Goal: Information Seeking & Learning: Learn about a topic

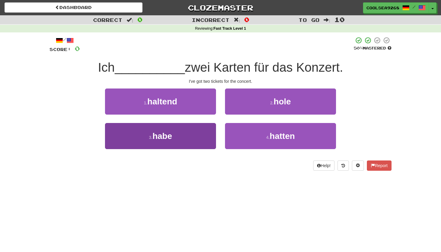
click at [186, 131] on button "3 . habe" at bounding box center [160, 136] width 111 height 26
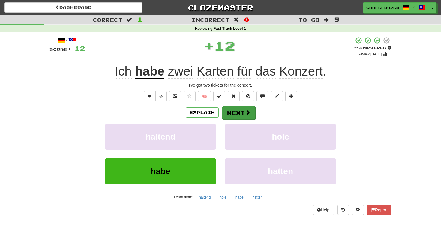
click at [248, 113] on span at bounding box center [247, 112] width 5 height 5
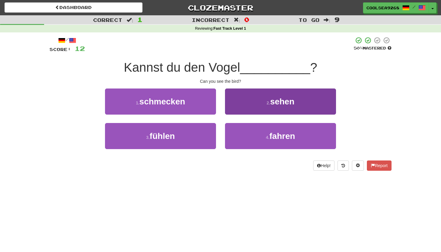
click at [250, 110] on button "2 . sehen" at bounding box center [280, 102] width 111 height 26
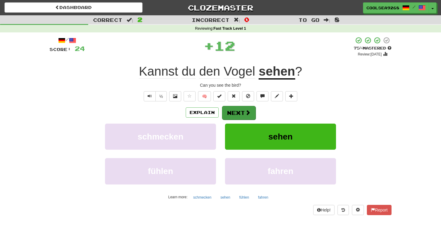
click at [248, 113] on span at bounding box center [247, 112] width 5 height 5
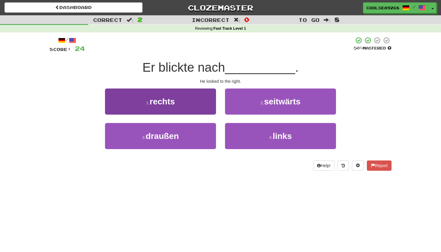
click at [192, 101] on button "1 . rechts" at bounding box center [160, 102] width 111 height 26
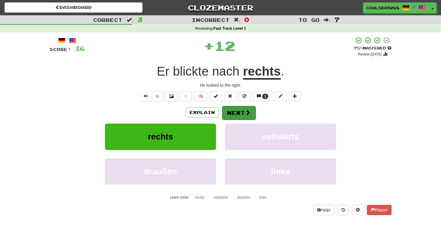
click at [230, 109] on button "Next" at bounding box center [239, 113] width 34 height 14
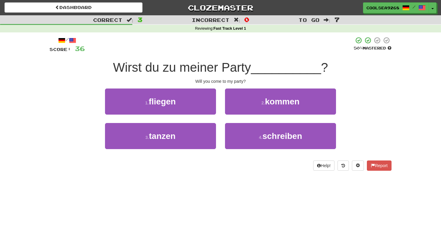
click at [230, 109] on button "2 . kommen" at bounding box center [280, 102] width 111 height 26
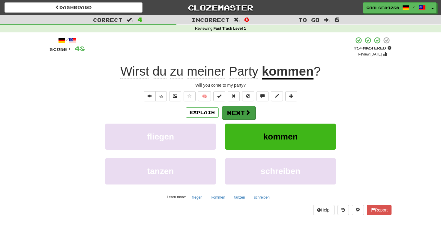
click at [230, 115] on button "Next" at bounding box center [239, 113] width 34 height 14
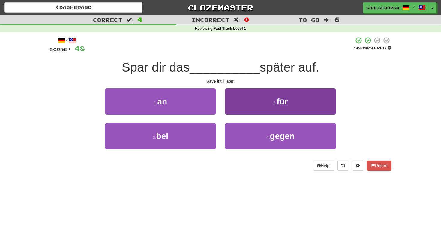
click at [266, 108] on button "2 . für" at bounding box center [280, 102] width 111 height 26
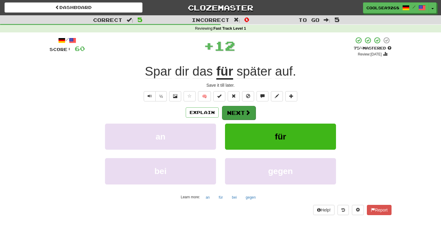
click at [239, 110] on button "Next" at bounding box center [239, 113] width 34 height 14
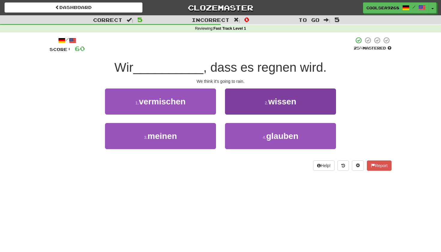
click at [248, 100] on button "2 . wissen" at bounding box center [280, 102] width 111 height 26
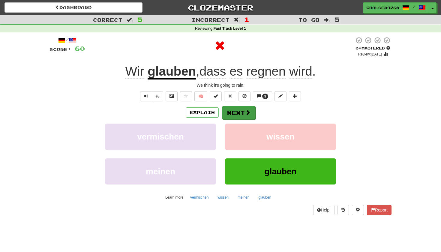
click at [241, 109] on button "Next" at bounding box center [239, 113] width 34 height 14
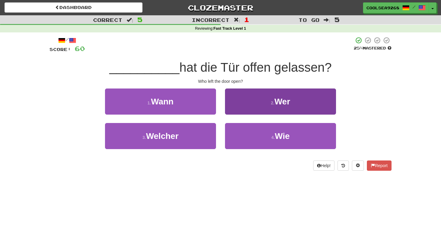
click at [290, 109] on button "2 . Wer" at bounding box center [280, 102] width 111 height 26
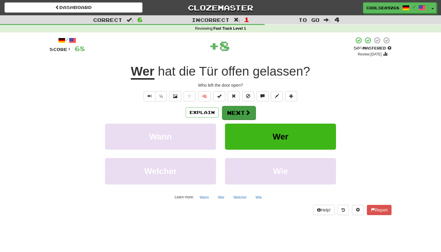
click at [244, 110] on button "Next" at bounding box center [239, 113] width 34 height 14
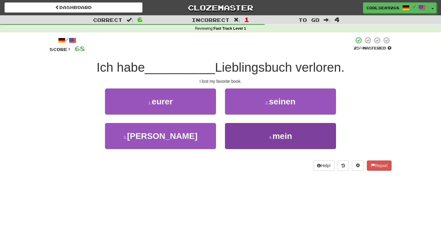
click at [277, 128] on button "4 . mein" at bounding box center [280, 136] width 111 height 26
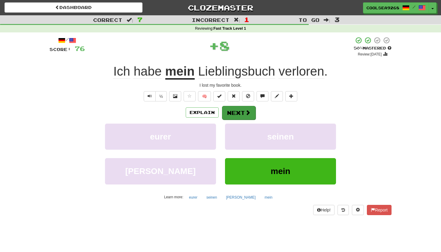
click at [250, 108] on button "Next" at bounding box center [239, 113] width 34 height 14
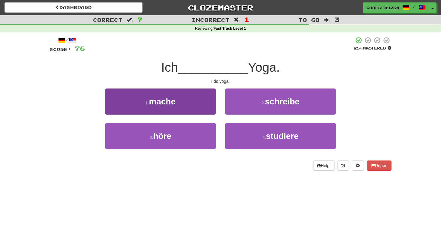
click at [197, 107] on button "1 . mache" at bounding box center [160, 102] width 111 height 26
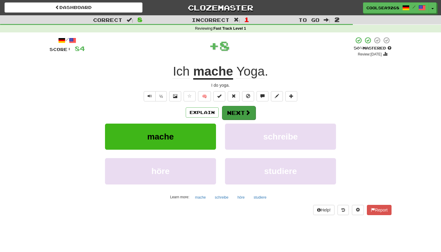
click at [242, 113] on button "Next" at bounding box center [239, 113] width 34 height 14
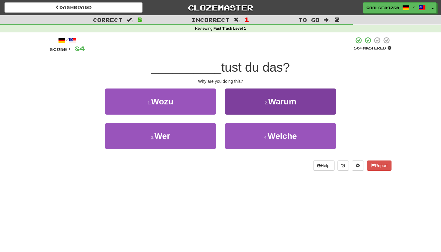
click at [270, 110] on button "2 . Warum" at bounding box center [280, 102] width 111 height 26
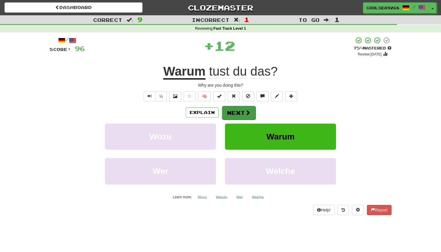
click at [241, 109] on button "Next" at bounding box center [239, 113] width 34 height 14
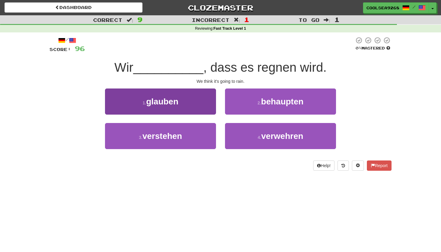
click at [194, 92] on button "1 . glauben" at bounding box center [160, 102] width 111 height 26
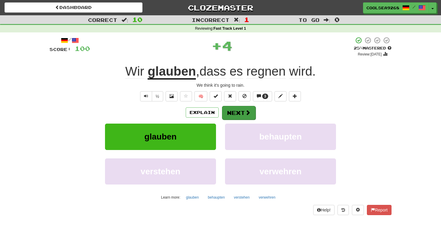
click at [236, 106] on div "Explain Next" at bounding box center [221, 113] width 342 height 14
click at [244, 111] on button "Next" at bounding box center [239, 113] width 34 height 14
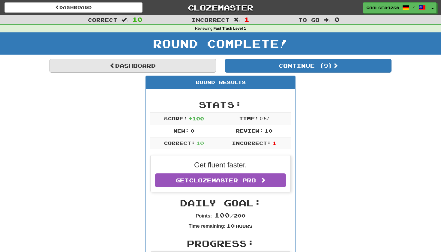
click at [146, 63] on link "Dashboard" at bounding box center [133, 66] width 167 height 14
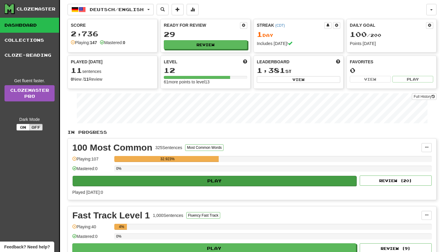
click at [245, 180] on button "Play" at bounding box center [215, 181] width 284 height 10
select select "**"
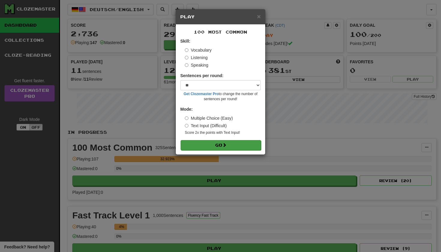
click at [223, 147] on button "Go" at bounding box center [221, 145] width 80 height 10
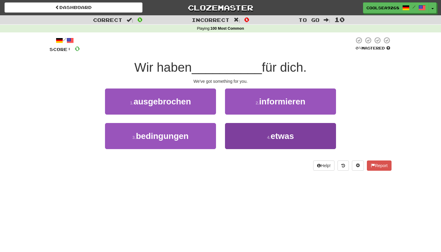
click at [233, 142] on button "4 . etwas" at bounding box center [280, 136] width 111 height 26
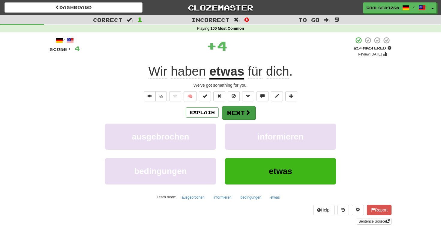
click at [229, 116] on button "Next" at bounding box center [239, 113] width 34 height 14
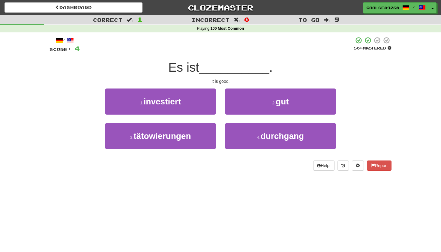
click at [269, 106] on button "2 . gut" at bounding box center [280, 102] width 111 height 26
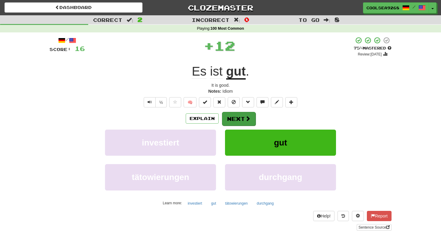
click at [247, 114] on button "Next" at bounding box center [239, 119] width 34 height 14
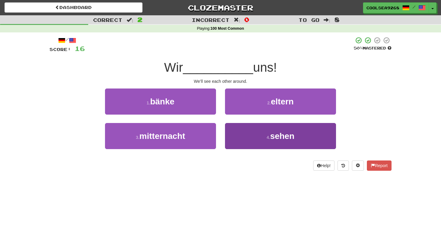
click at [251, 129] on button "4 . sehen" at bounding box center [280, 136] width 111 height 26
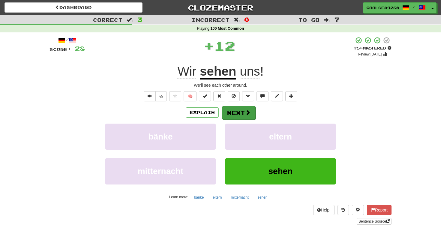
click at [236, 108] on button "Next" at bounding box center [239, 113] width 34 height 14
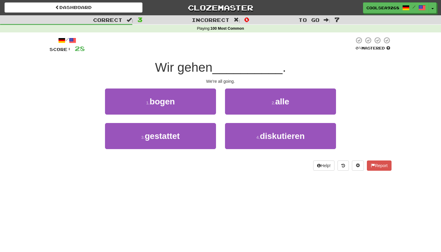
click at [236, 108] on button "2 . alle" at bounding box center [280, 102] width 111 height 26
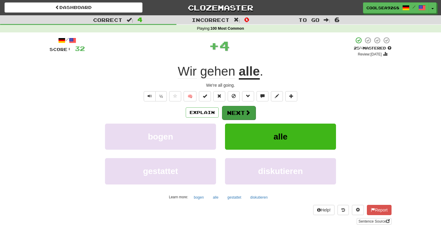
click at [236, 109] on button "Next" at bounding box center [239, 113] width 34 height 14
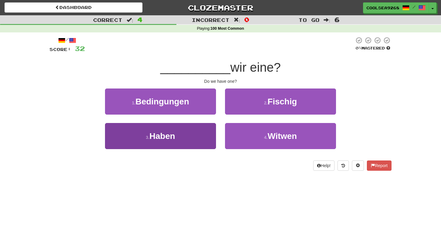
click at [197, 134] on button "3 . Haben" at bounding box center [160, 136] width 111 height 26
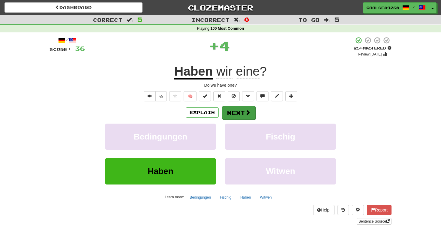
click at [233, 112] on button "Next" at bounding box center [239, 113] width 34 height 14
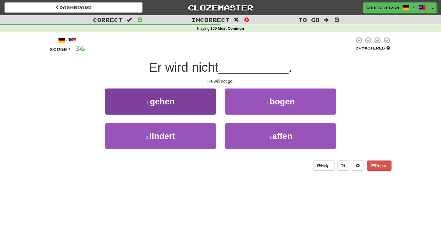
click at [201, 109] on button "1 . gehen" at bounding box center [160, 102] width 111 height 26
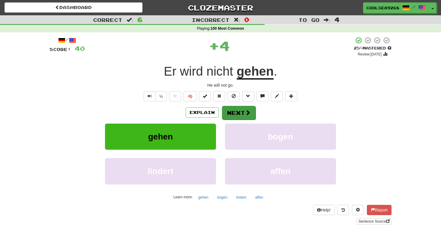
click at [232, 112] on button "Next" at bounding box center [239, 113] width 34 height 14
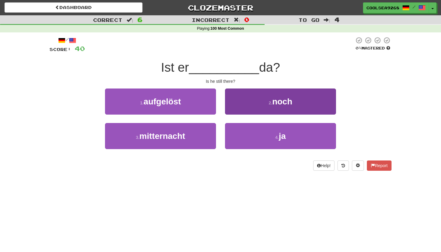
click at [272, 101] on small "2 ." at bounding box center [271, 103] width 4 height 5
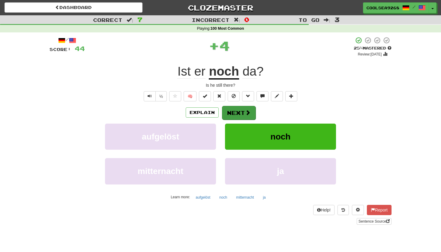
click at [239, 113] on button "Next" at bounding box center [239, 113] width 34 height 14
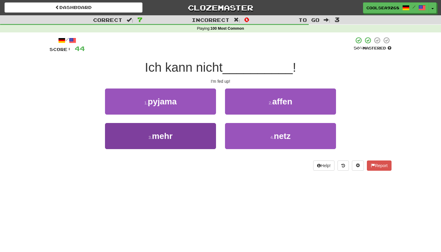
click at [182, 143] on button "3 . mehr" at bounding box center [160, 136] width 111 height 26
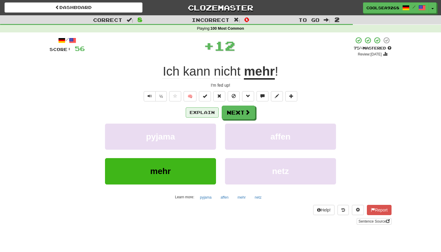
click at [216, 113] on button "Explain" at bounding box center [202, 112] width 33 height 10
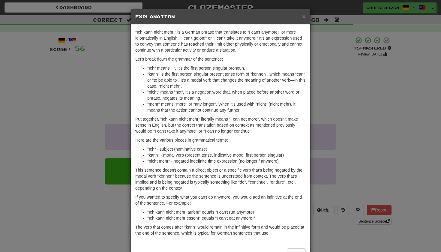
click at [303, 23] on div "× Explanation" at bounding box center [220, 16] width 179 height 15
click at [305, 17] on span "×" at bounding box center [304, 16] width 4 height 7
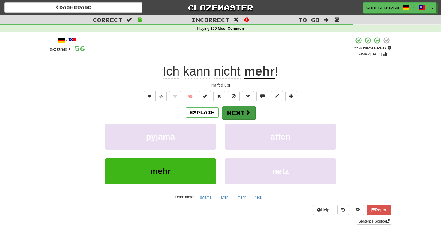
click at [249, 112] on span at bounding box center [247, 112] width 5 height 5
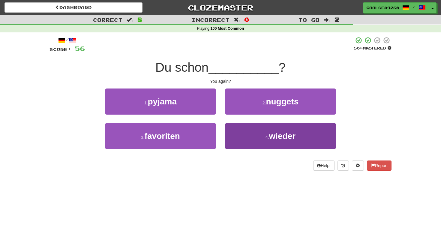
click at [286, 136] on span "wieder" at bounding box center [282, 135] width 27 height 9
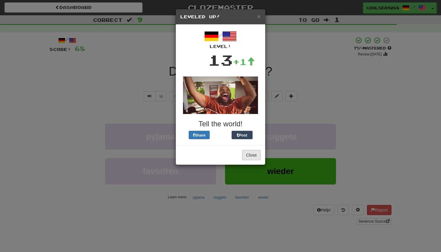
click at [255, 153] on button "Close" at bounding box center [251, 155] width 19 height 10
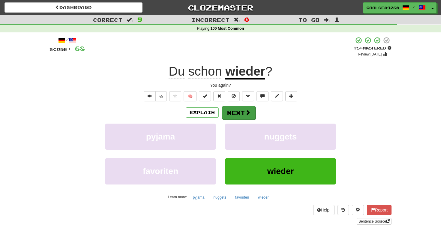
click at [243, 118] on button "Next" at bounding box center [239, 113] width 34 height 14
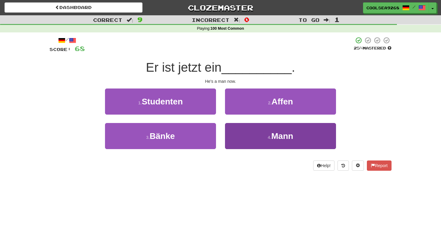
click at [247, 140] on button "4 . Mann" at bounding box center [280, 136] width 111 height 26
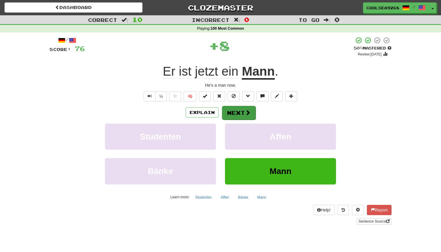
click at [239, 112] on button "Next" at bounding box center [239, 113] width 34 height 14
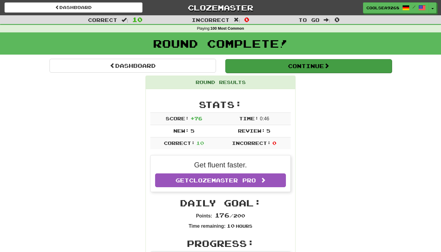
click at [269, 68] on button "Continue" at bounding box center [308, 66] width 167 height 14
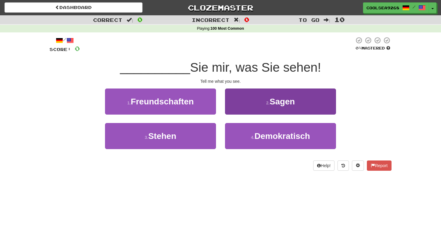
click at [258, 101] on button "2 . Sagen" at bounding box center [280, 102] width 111 height 26
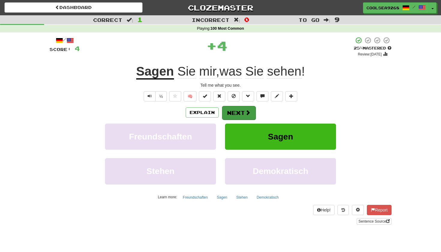
click at [243, 109] on button "Next" at bounding box center [239, 113] width 34 height 14
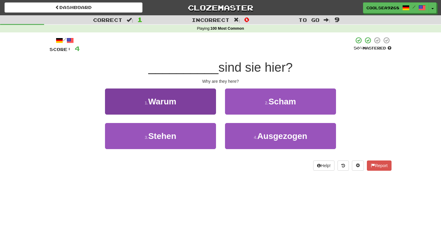
click at [209, 109] on button "1 . Warum" at bounding box center [160, 102] width 111 height 26
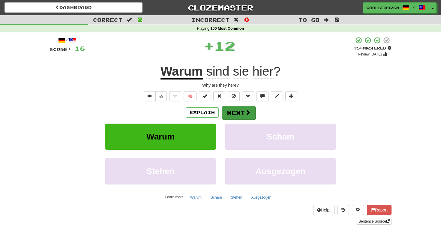
click at [248, 108] on button "Next" at bounding box center [239, 113] width 34 height 14
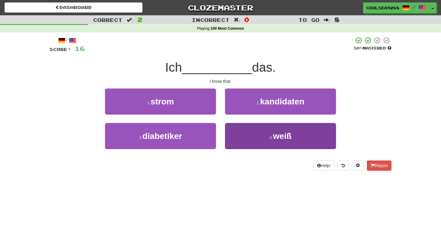
click at [276, 141] on button "4 . weiß" at bounding box center [280, 136] width 111 height 26
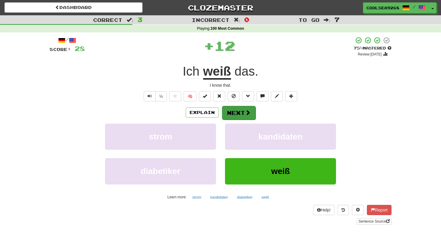
click at [244, 113] on button "Next" at bounding box center [239, 113] width 34 height 14
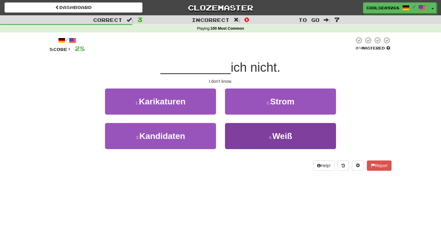
click at [248, 129] on button "4 . Weiß" at bounding box center [280, 136] width 111 height 26
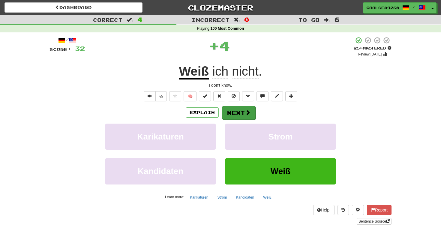
click at [240, 109] on button "Next" at bounding box center [239, 113] width 34 height 14
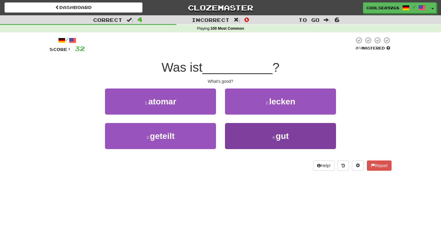
click at [247, 123] on button "4 . gut" at bounding box center [280, 136] width 111 height 26
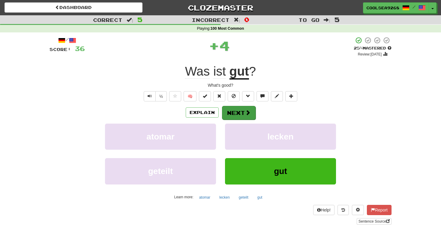
click at [237, 108] on button "Next" at bounding box center [239, 113] width 34 height 14
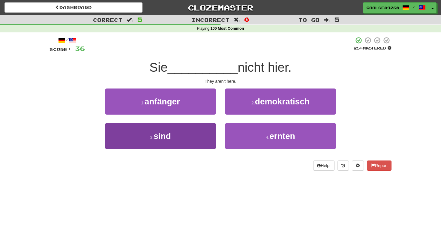
click at [214, 130] on button "3 . sind" at bounding box center [160, 136] width 111 height 26
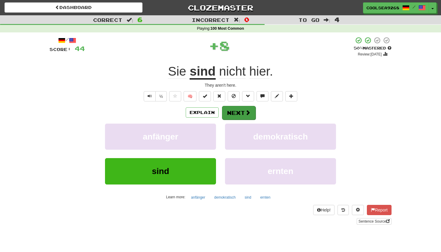
click at [238, 108] on button "Next" at bounding box center [239, 113] width 34 height 14
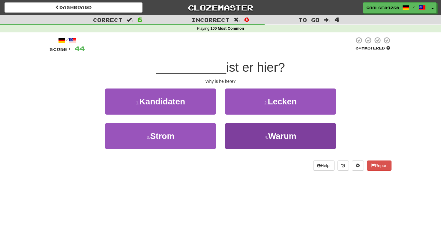
click at [276, 129] on button "4 . Warum" at bounding box center [280, 136] width 111 height 26
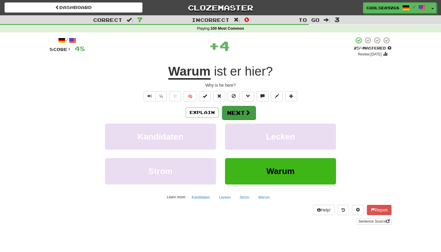
click at [250, 114] on span at bounding box center [247, 112] width 5 height 5
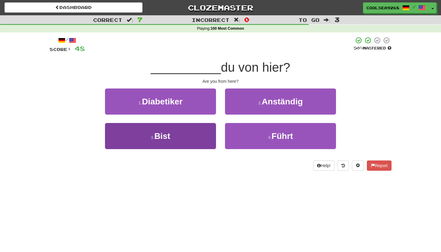
click at [174, 138] on button "3 . Bist" at bounding box center [160, 136] width 111 height 26
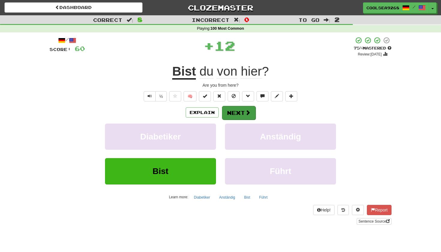
click at [239, 112] on button "Next" at bounding box center [239, 113] width 34 height 14
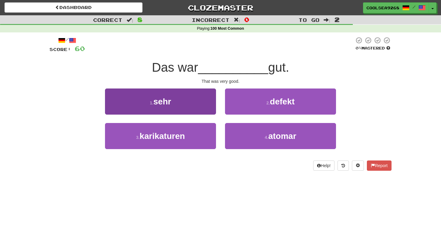
click at [202, 105] on button "1 . sehr" at bounding box center [160, 102] width 111 height 26
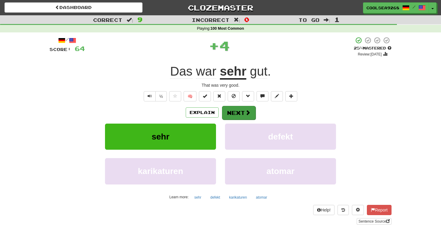
click at [238, 114] on button "Next" at bounding box center [239, 113] width 34 height 14
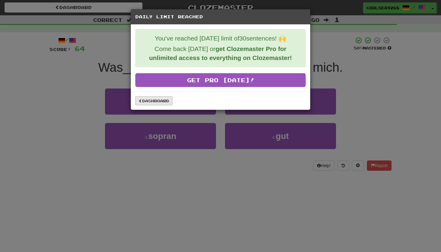
click at [167, 104] on link "Dashboard" at bounding box center [153, 100] width 37 height 9
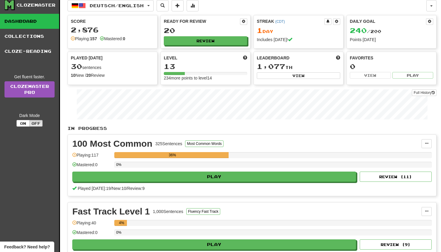
scroll to position [8, 0]
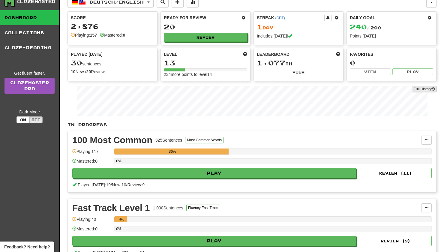
click at [420, 89] on button "Full History" at bounding box center [424, 89] width 25 height 7
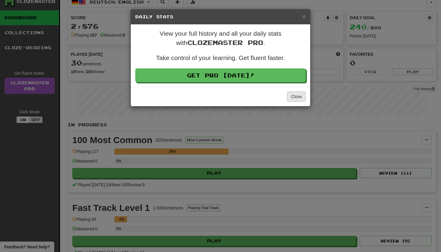
click at [301, 95] on button "Close" at bounding box center [296, 97] width 19 height 10
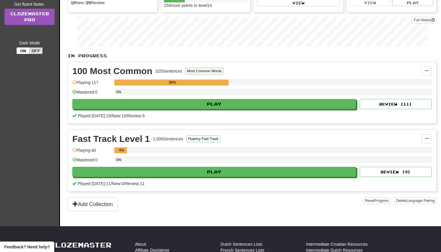
scroll to position [77, 0]
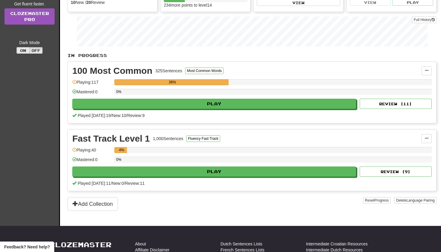
click at [23, 51] on button "On" at bounding box center [23, 50] width 13 height 7
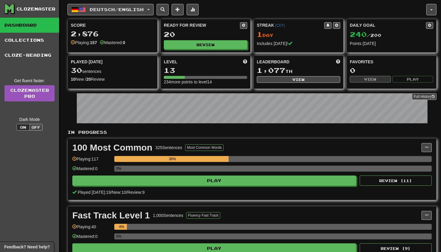
scroll to position [0, 0]
click at [22, 42] on link "Collections" at bounding box center [29, 40] width 59 height 15
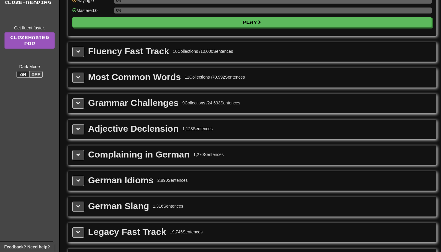
scroll to position [69, 0]
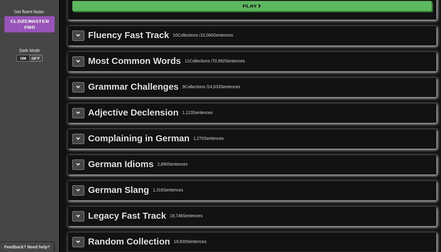
click at [82, 144] on div "Complaining in German 1,270 Sentences" at bounding box center [252, 138] width 368 height 19
click at [78, 138] on span at bounding box center [78, 139] width 4 height 4
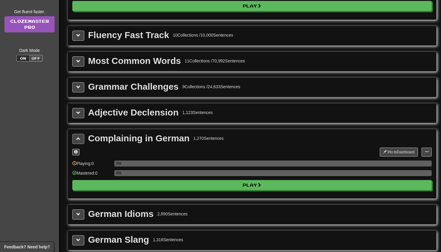
click at [78, 138] on span at bounding box center [78, 139] width 4 height 4
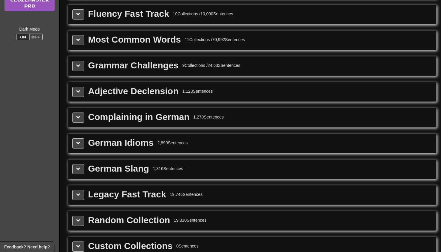
scroll to position [98, 0]
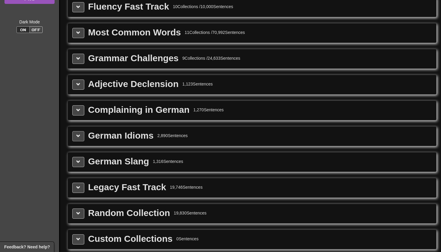
click at [79, 134] on span at bounding box center [78, 136] width 4 height 4
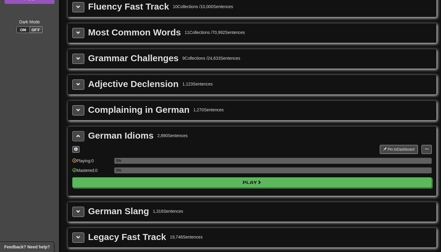
click at [79, 138] on span at bounding box center [78, 136] width 4 height 4
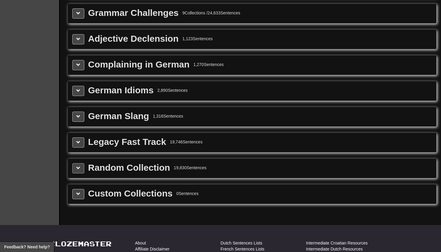
scroll to position [143, 0]
click at [78, 120] on button at bounding box center [78, 116] width 12 height 10
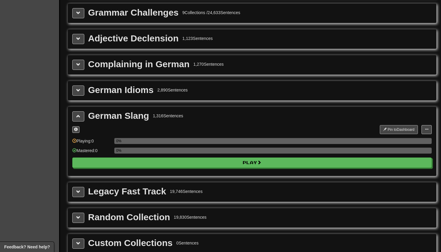
click at [398, 130] on button "Pin to Dashboard" at bounding box center [399, 129] width 38 height 9
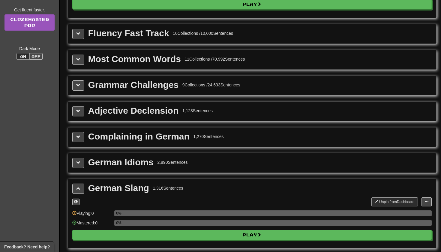
scroll to position [69, 0]
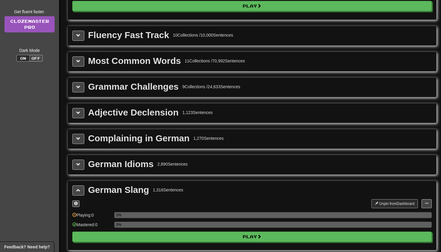
click at [122, 143] on div "Complaining in German" at bounding box center [138, 138] width 101 height 9
click at [84, 109] on div "Adjective Declension 1,123 Sentences" at bounding box center [251, 113] width 359 height 10
click at [80, 89] on span at bounding box center [78, 87] width 4 height 4
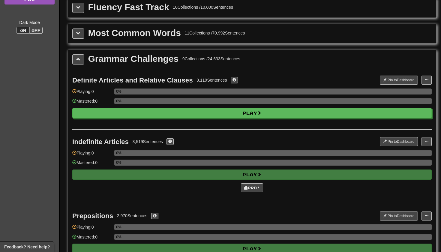
scroll to position [35, 0]
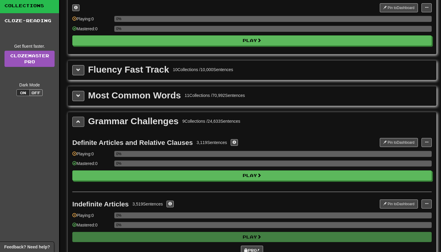
click at [79, 120] on span at bounding box center [78, 121] width 4 height 4
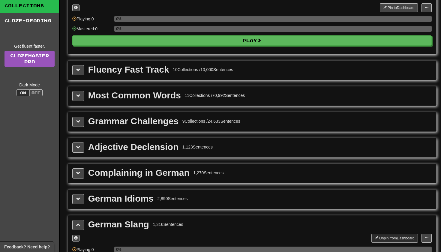
click at [77, 104] on div "Most Common Words 11 Collections / 70,992 Sentences" at bounding box center [252, 95] width 368 height 19
click at [77, 99] on button at bounding box center [78, 96] width 12 height 10
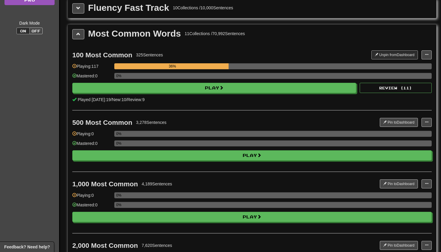
scroll to position [88, 0]
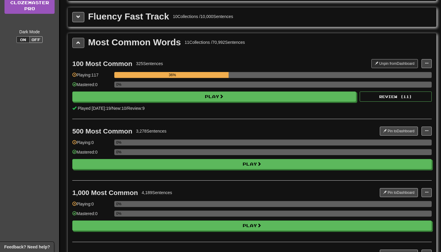
click at [76, 47] on button at bounding box center [78, 43] width 12 height 10
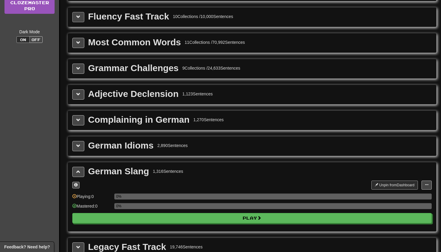
click at [78, 19] on span at bounding box center [78, 17] width 4 height 4
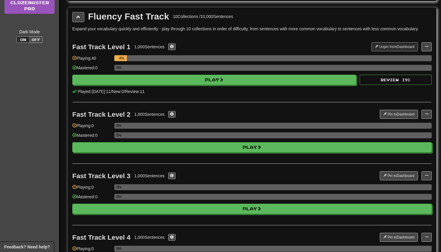
click at [78, 19] on span at bounding box center [78, 17] width 4 height 4
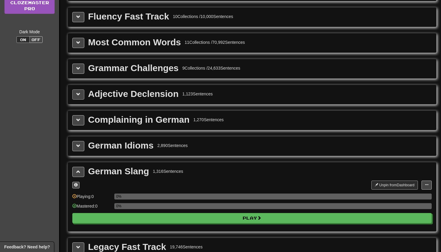
click at [83, 92] on button at bounding box center [78, 94] width 12 height 10
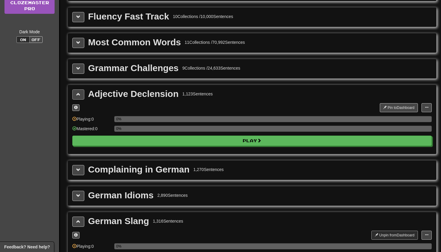
click at [83, 92] on button at bounding box center [78, 94] width 12 height 10
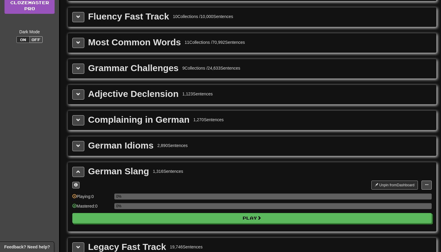
click at [84, 120] on div "Complaining in German 1,270 Sentences" at bounding box center [251, 120] width 359 height 10
click at [81, 120] on button at bounding box center [78, 120] width 12 height 10
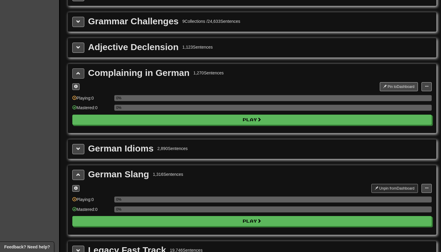
scroll to position [135, 0]
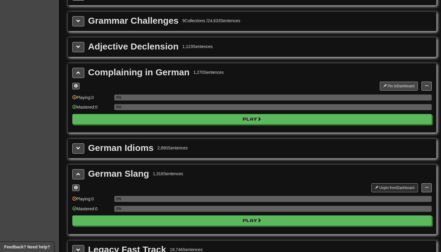
click at [391, 84] on button "Pin to Dashboard" at bounding box center [399, 86] width 38 height 9
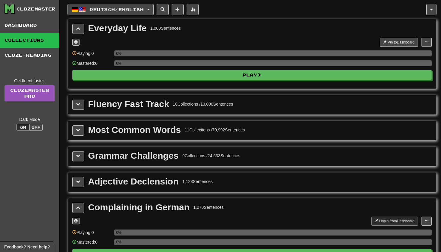
scroll to position [0, 0]
click at [18, 11] on div "Clozemaster" at bounding box center [36, 9] width 39 height 6
click at [18, 10] on div "Clozemaster" at bounding box center [36, 9] width 39 height 6
click at [42, 8] on div "Clozemaster" at bounding box center [36, 9] width 39 height 6
click at [432, 9] on button "button" at bounding box center [431, 9] width 10 height 11
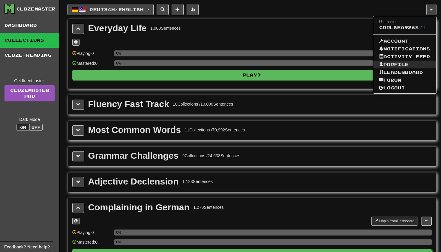
click at [394, 65] on link "Profile" at bounding box center [404, 65] width 63 height 8
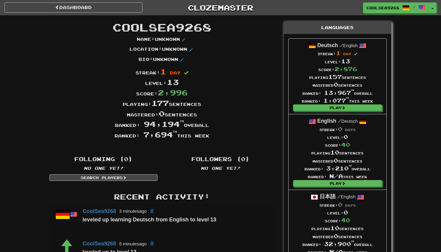
click at [166, 38] on p "Name : Unknown" at bounding box center [162, 39] width 50 height 7
click at [185, 39] on span at bounding box center [184, 40] width 4 height 4
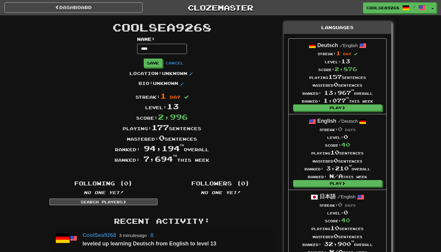
type input "****"
click at [255, 75] on div "Location : Unknown" at bounding box center [162, 76] width 234 height 10
click at [163, 64] on button "Save" at bounding box center [153, 63] width 19 height 9
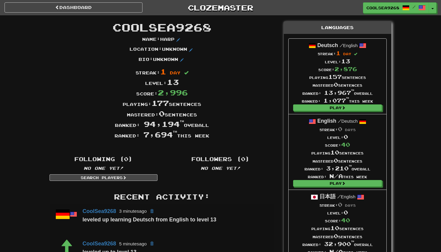
click at [153, 30] on span "CoolSea9268" at bounding box center [162, 27] width 99 height 13
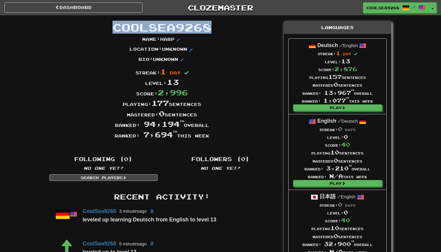
click at [153, 30] on span "CoolSea9268" at bounding box center [162, 27] width 99 height 13
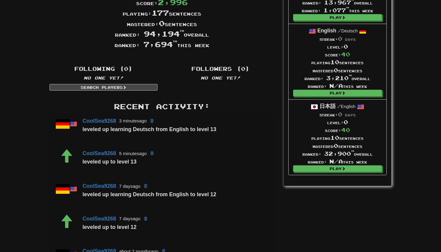
scroll to position [91, 0]
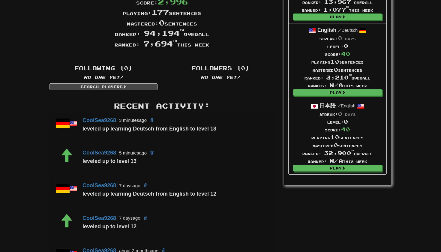
click at [32, 164] on div "Dashboard Clozemaster CoolSea9268 / Toggle Dropdown Dashboard Leaderboard Activ…" at bounding box center [220, 174] width 441 height 530
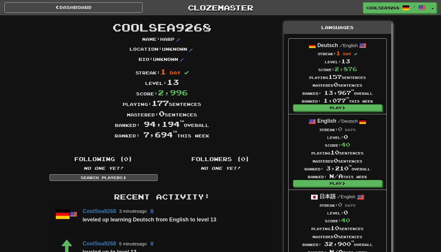
scroll to position [0, 0]
click at [28, 7] on link "Dashboard" at bounding box center [74, 7] width 138 height 10
